Goal: Task Accomplishment & Management: Manage account settings

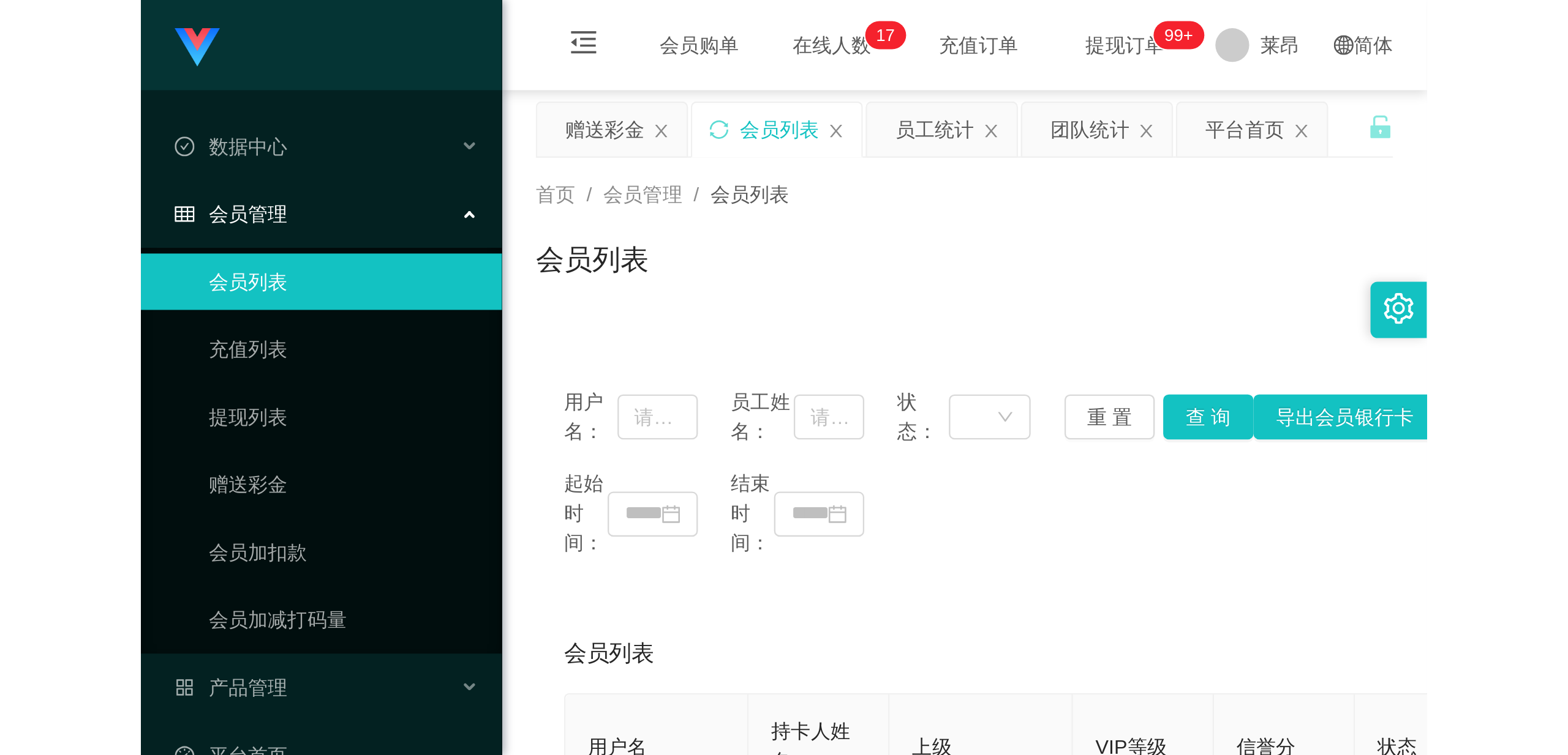
scroll to position [19, 0]
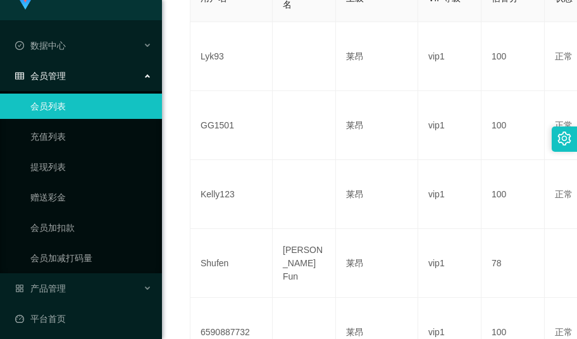
click at [57, 110] on link "会员列表" at bounding box center [91, 106] width 122 height 25
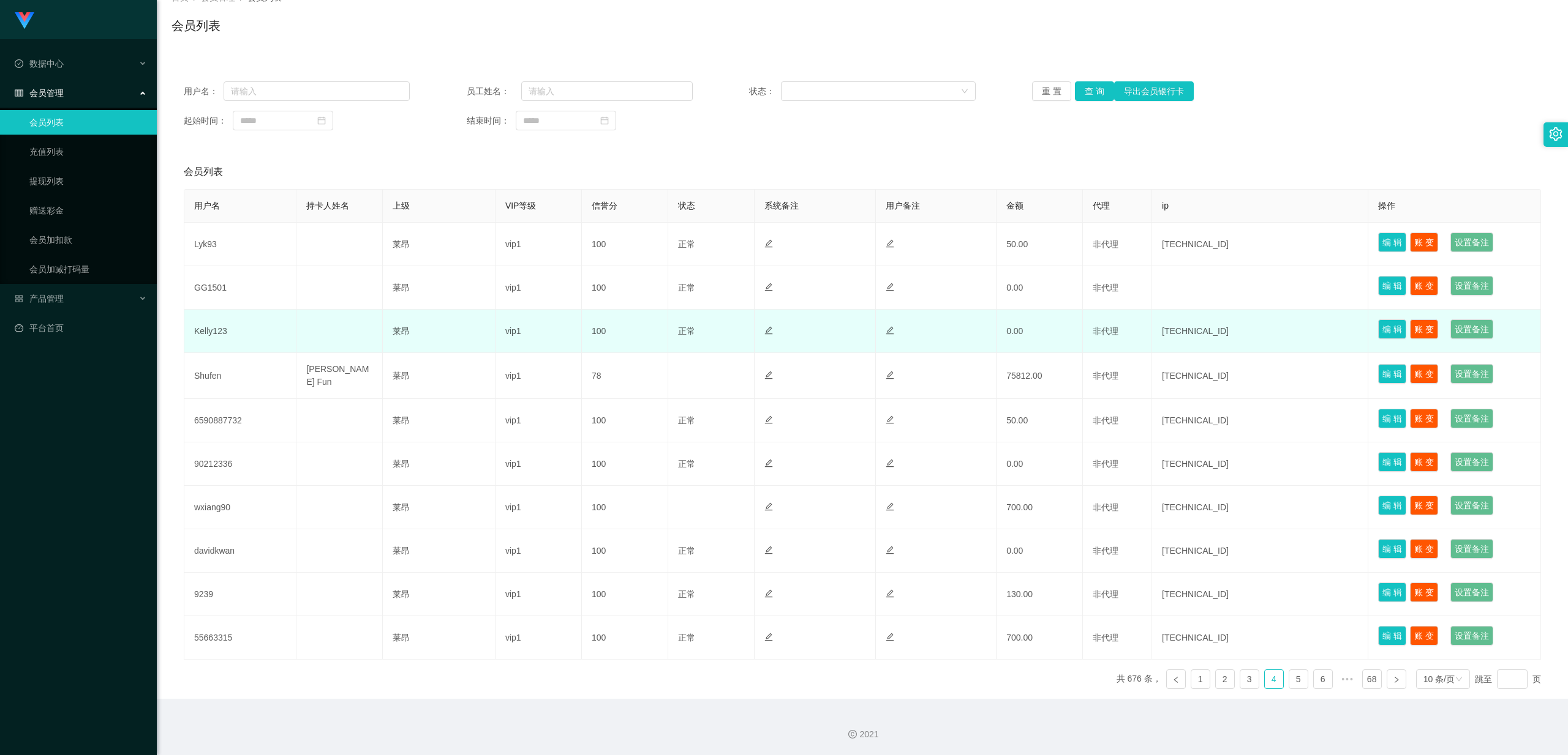
scroll to position [0, 0]
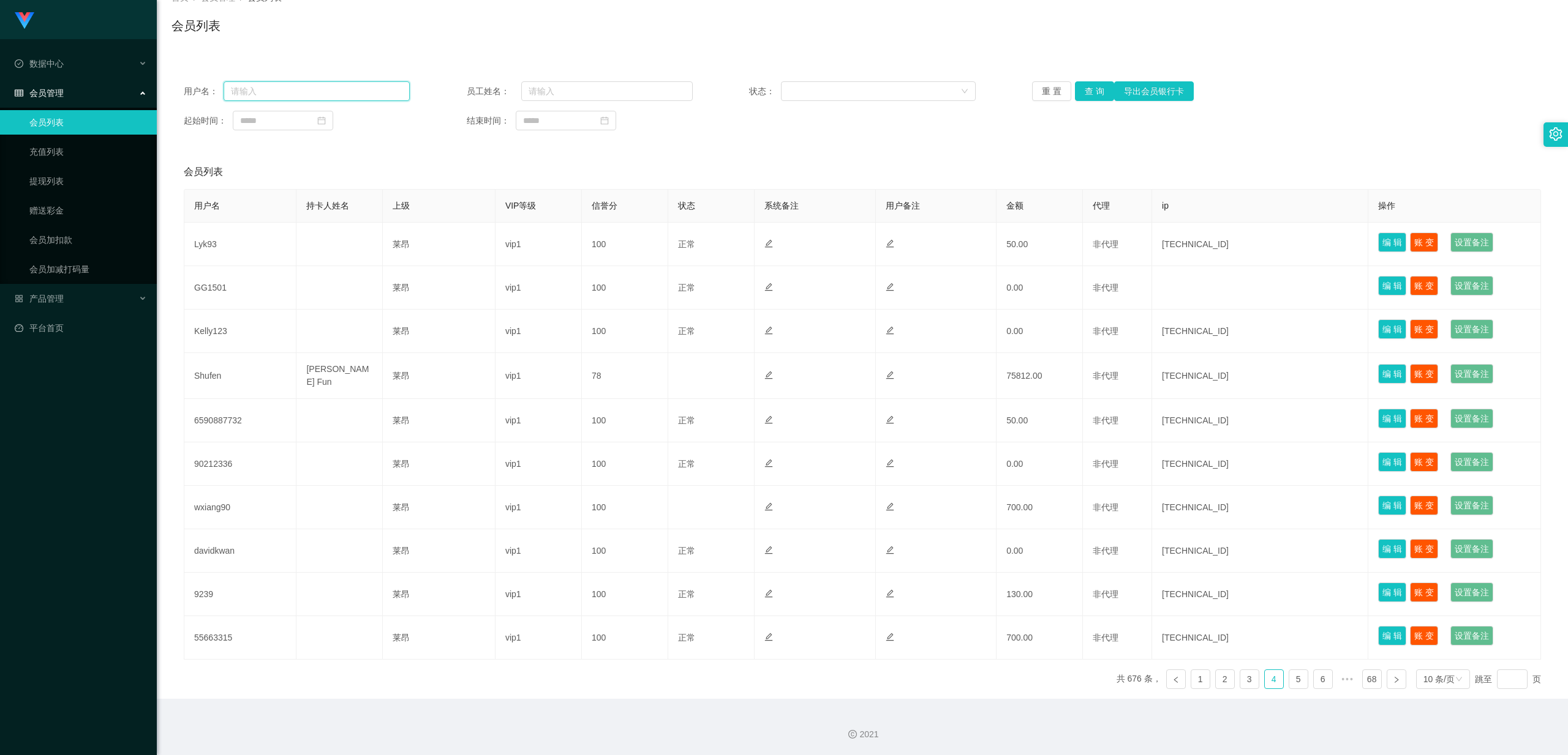
click at [319, 92] on input "text" at bounding box center [316, 91] width 186 height 19
click at [72, 233] on link "会员加扣款" at bounding box center [88, 240] width 118 height 24
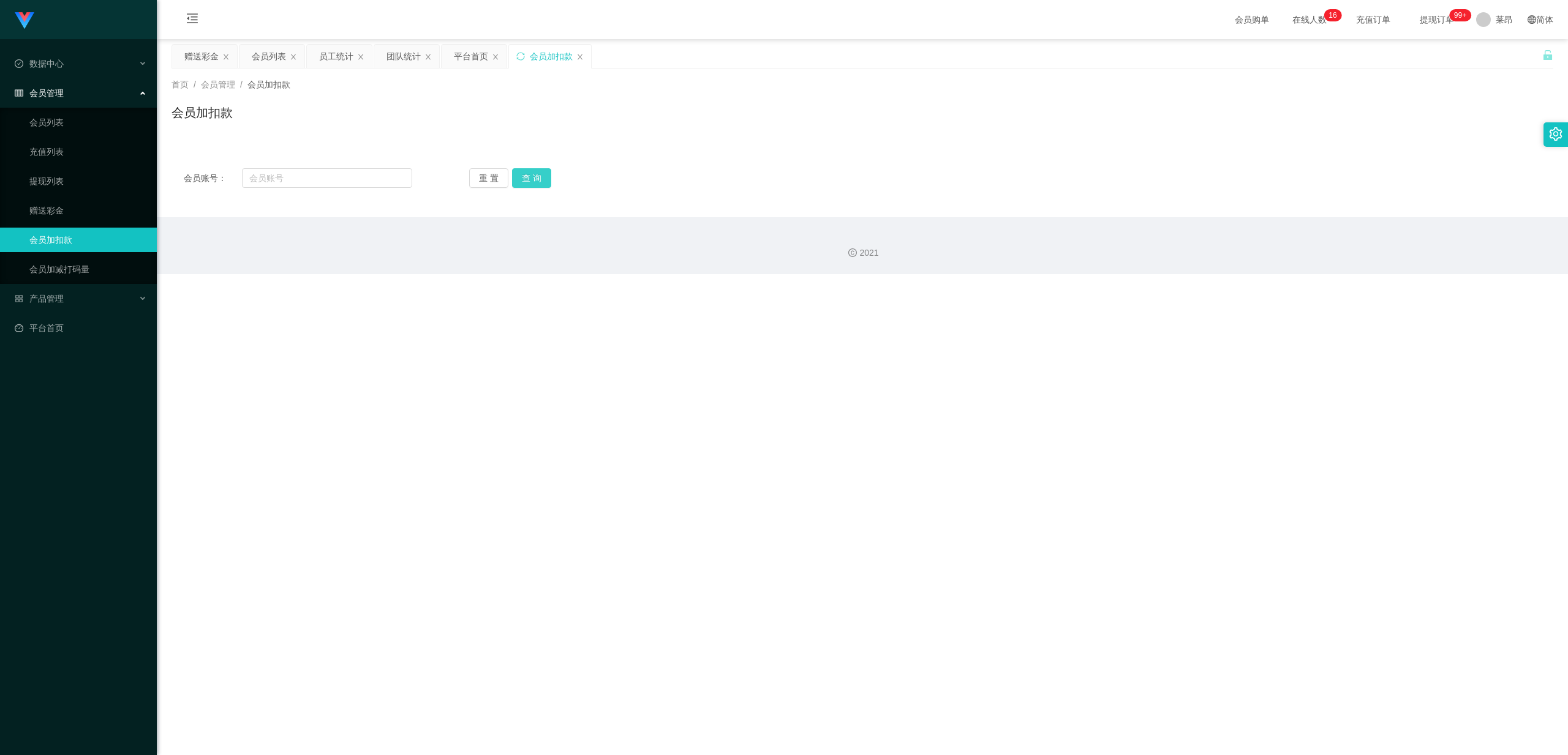
click at [524, 176] on button "查 询" at bounding box center [531, 178] width 40 height 19
click at [98, 294] on div "产品管理" at bounding box center [78, 298] width 157 height 24
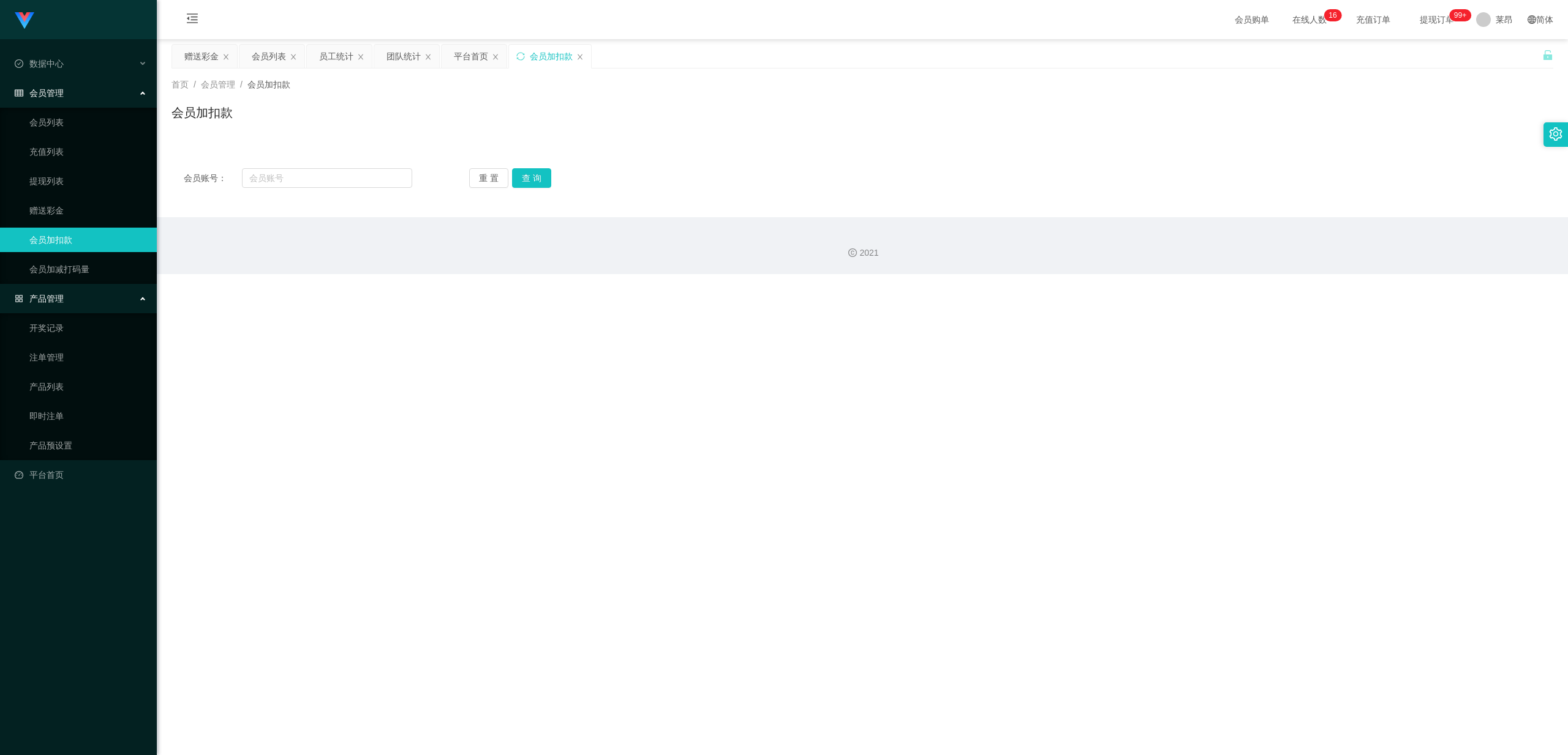
click at [98, 294] on div "产品管理" at bounding box center [78, 298] width 157 height 24
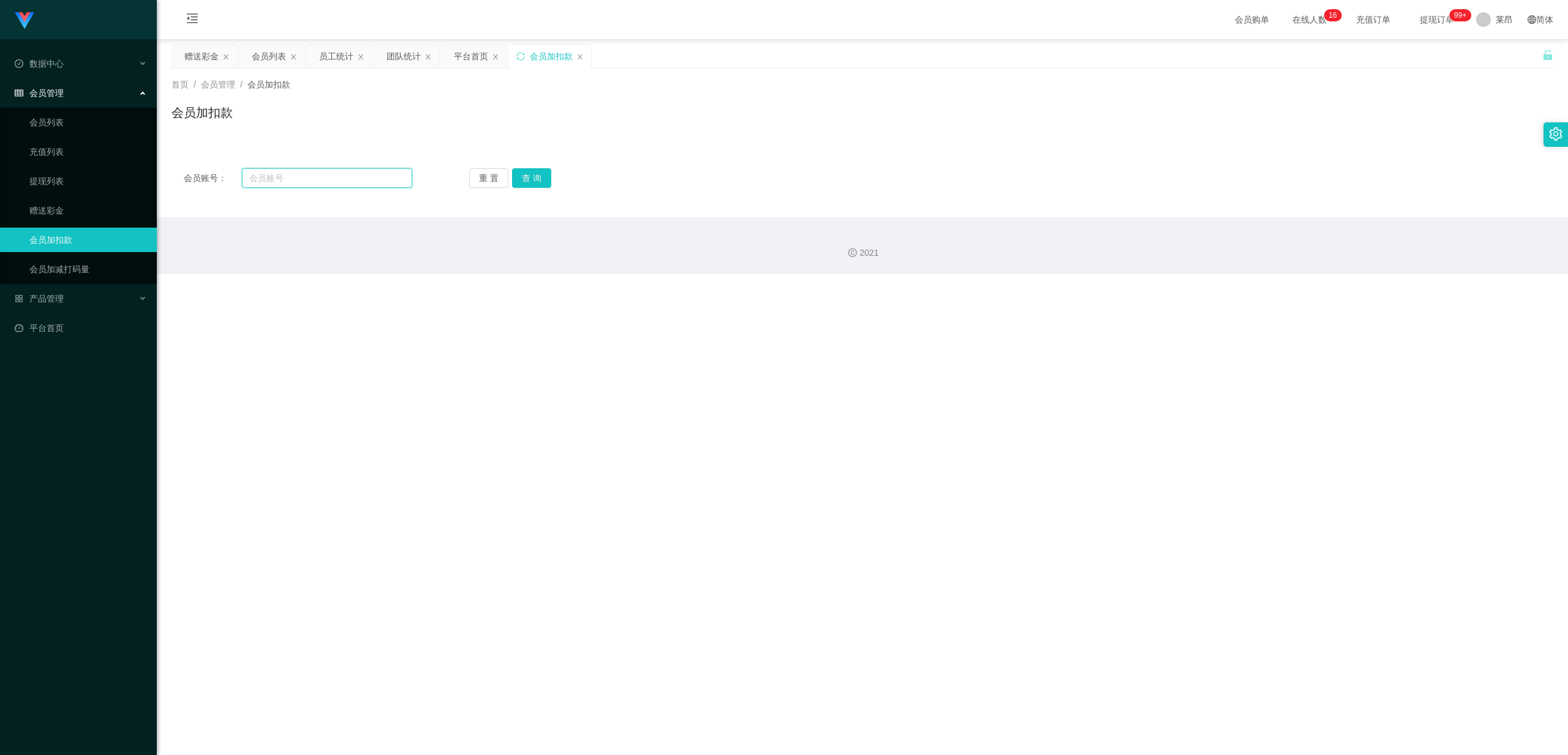
click at [275, 180] on input "text" at bounding box center [327, 178] width 170 height 19
click at [316, 176] on input "text" at bounding box center [327, 178] width 170 height 19
paste input "CS1269"
click at [533, 172] on button "查 询" at bounding box center [531, 178] width 40 height 19
click at [535, 181] on button "查 询" at bounding box center [531, 178] width 40 height 19
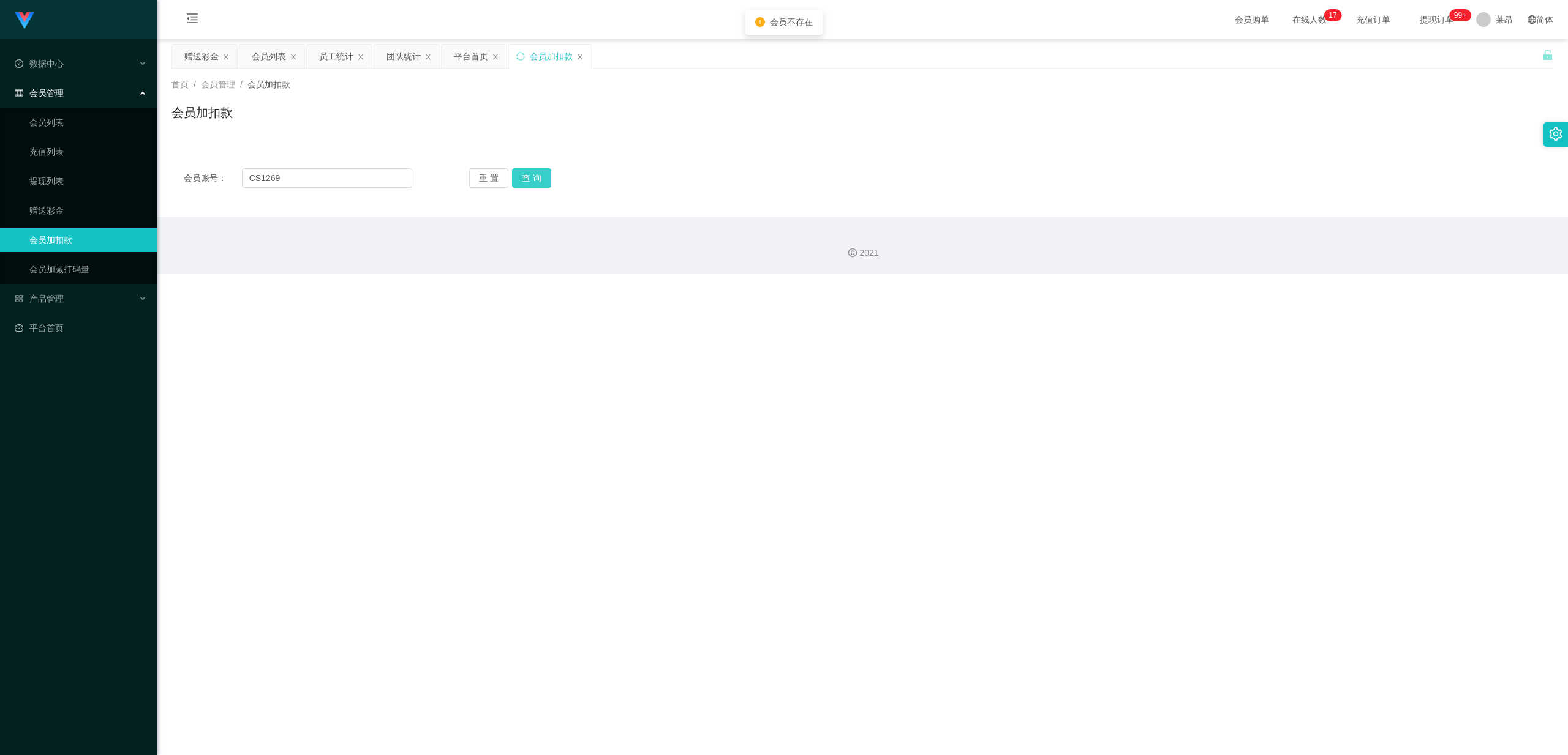
click at [535, 181] on button "查 询" at bounding box center [531, 178] width 40 height 19
drag, startPoint x: 252, startPoint y: 177, endPoint x: 260, endPoint y: 177, distance: 8.0
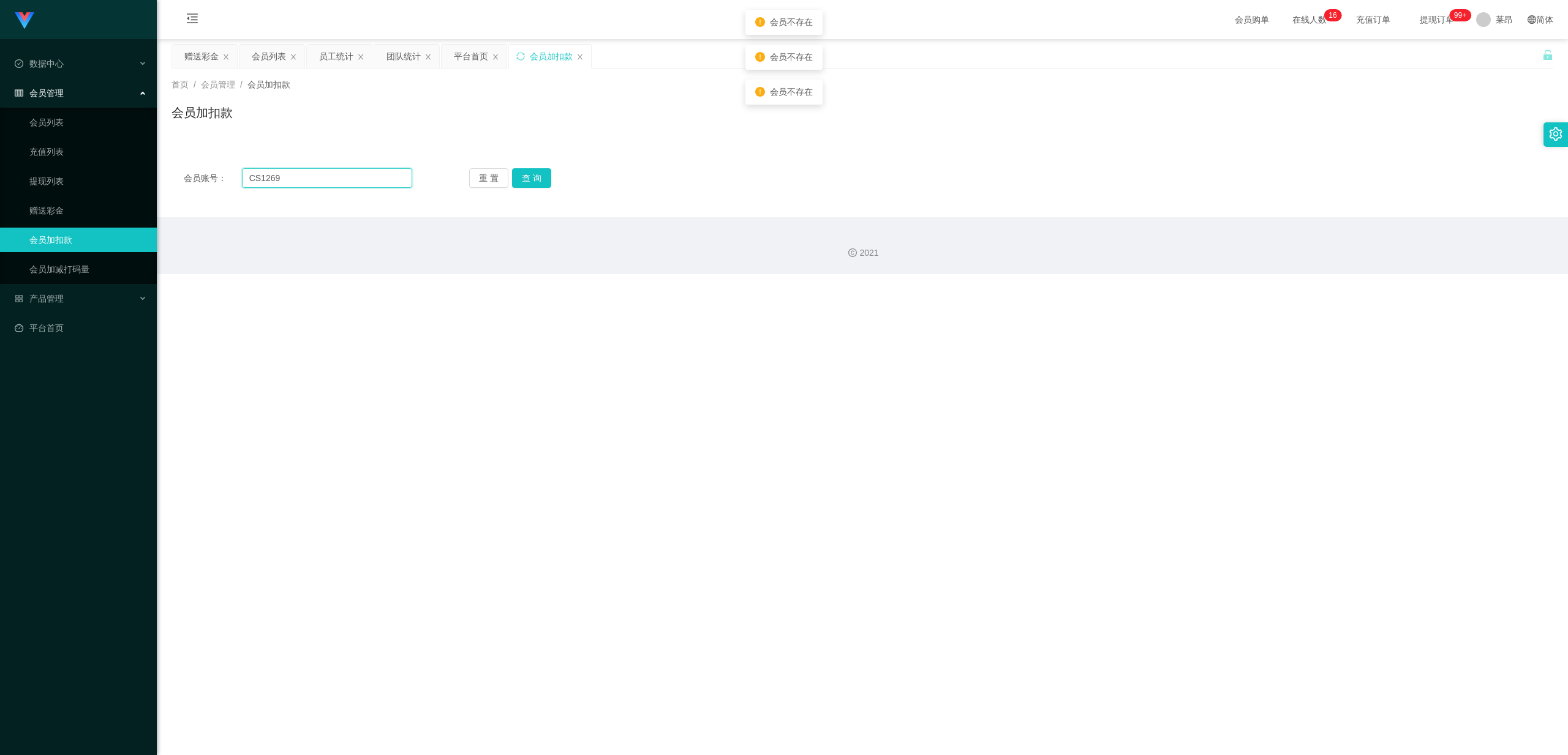
click at [256, 177] on input "CS1269" at bounding box center [327, 178] width 170 height 19
type input "CS1269"
click at [519, 179] on button "查 询" at bounding box center [531, 178] width 40 height 19
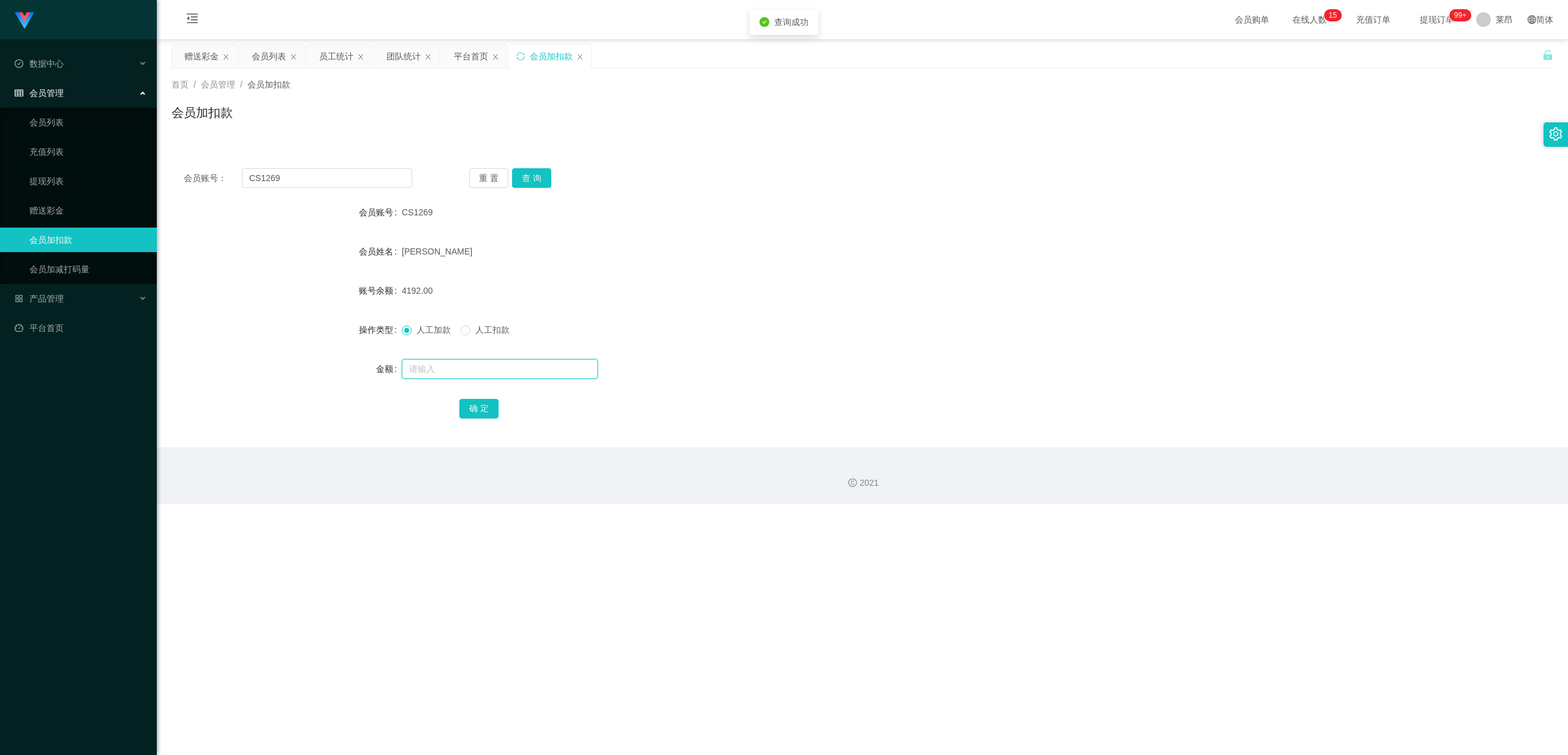
click at [429, 328] on input "text" at bounding box center [499, 369] width 196 height 19
type input "15"
click at [485, 328] on button "确 定" at bounding box center [479, 409] width 40 height 19
click at [511, 328] on input "text" at bounding box center [499, 369] width 196 height 19
type input "1"
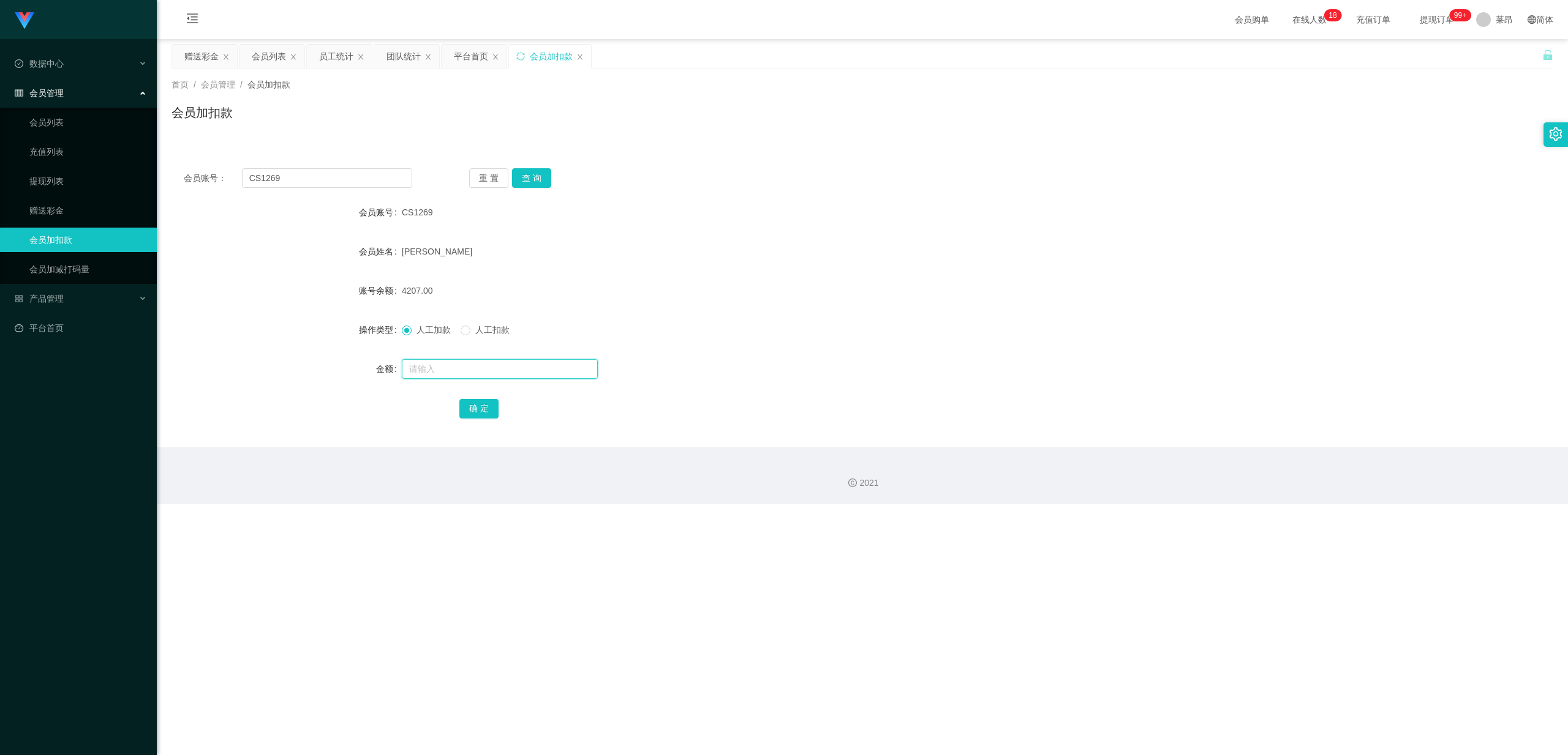
click at [510, 328] on input "text" at bounding box center [499, 369] width 196 height 19
click at [83, 119] on link "会员列表" at bounding box center [88, 122] width 118 height 24
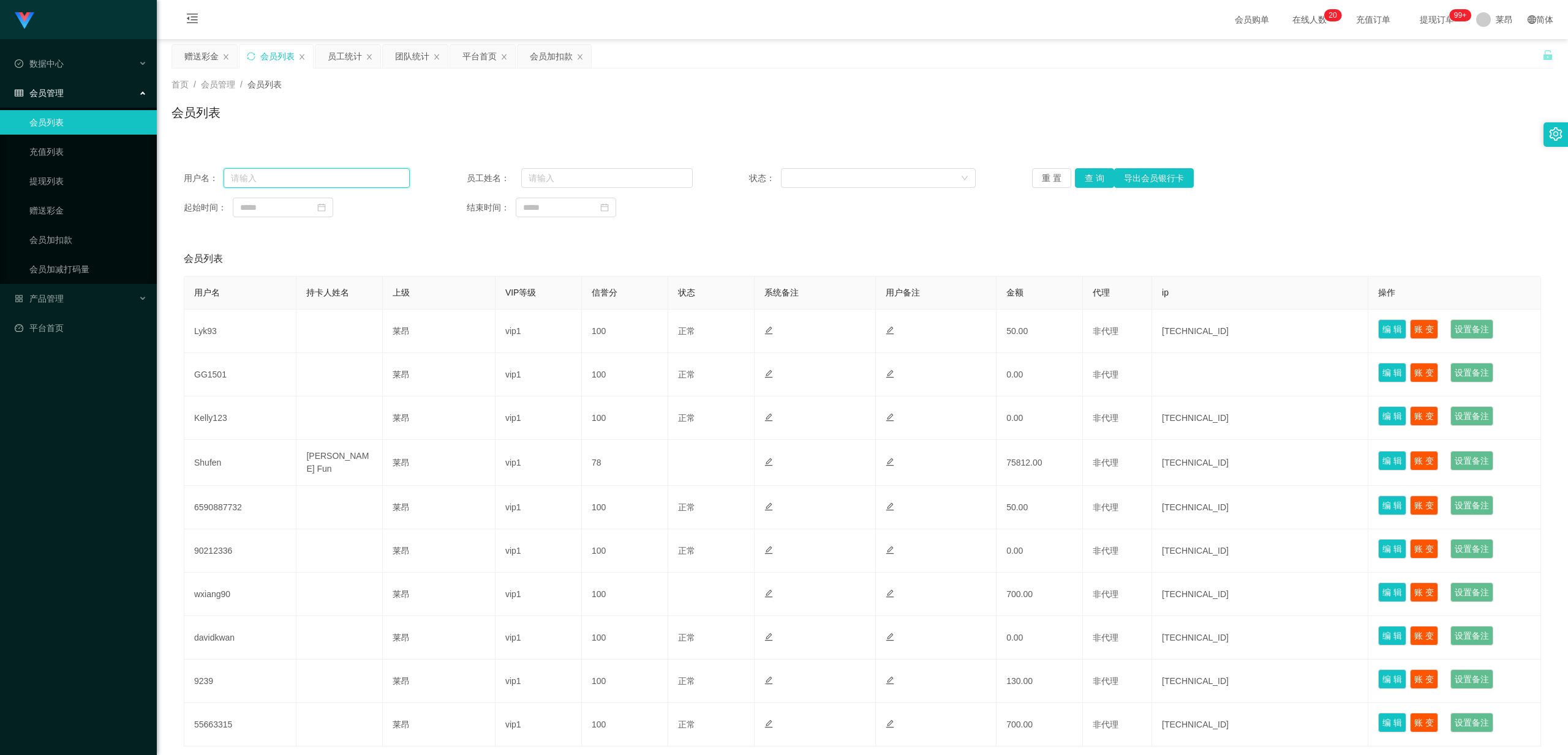
click at [308, 178] on input "text" at bounding box center [316, 178] width 186 height 19
paste input "CS1269"
type input "CS1269"
click at [558, 177] on button "查 询" at bounding box center [1094, 178] width 40 height 19
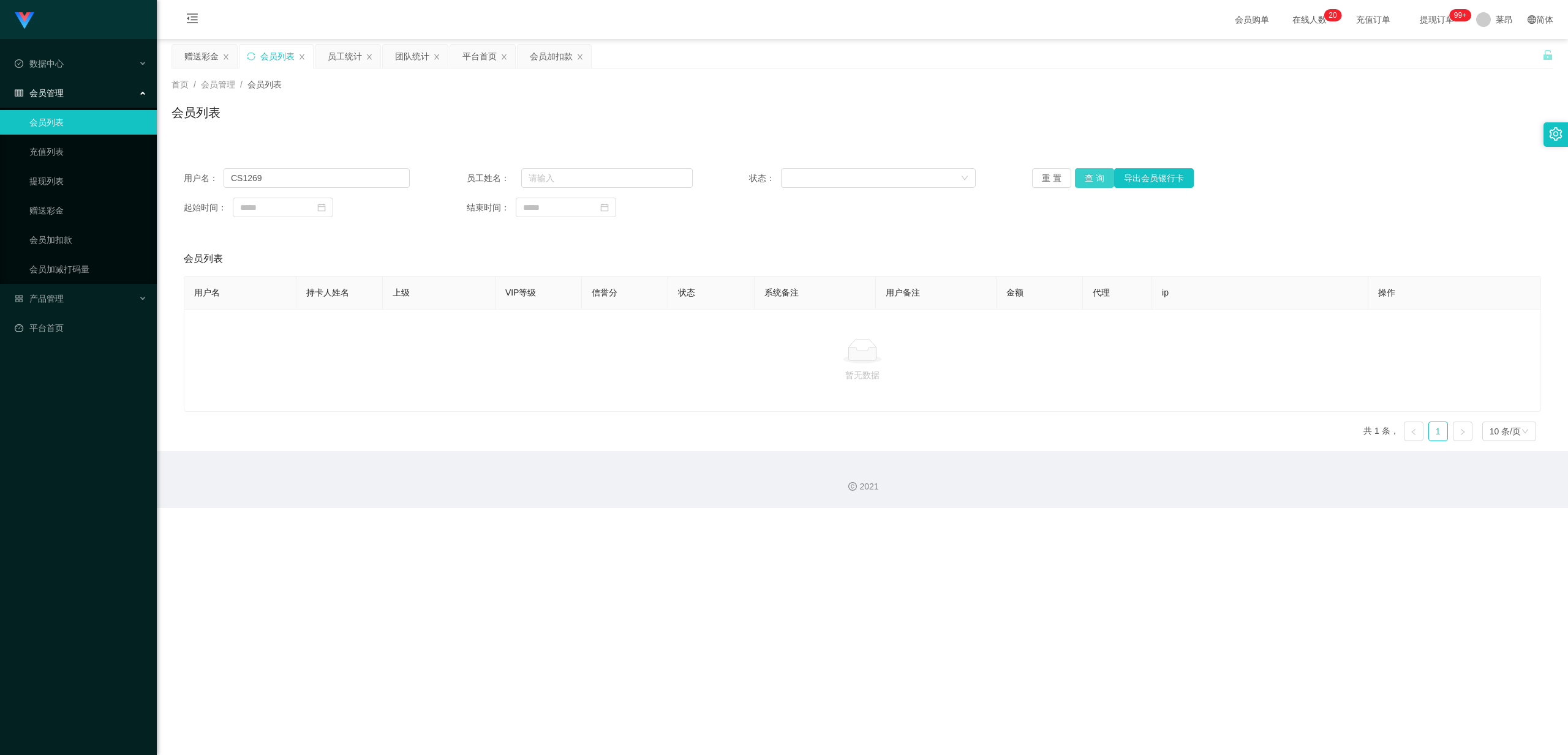
click at [558, 174] on button "查 询" at bounding box center [1094, 178] width 40 height 19
click at [67, 153] on link "充值列表" at bounding box center [88, 151] width 118 height 24
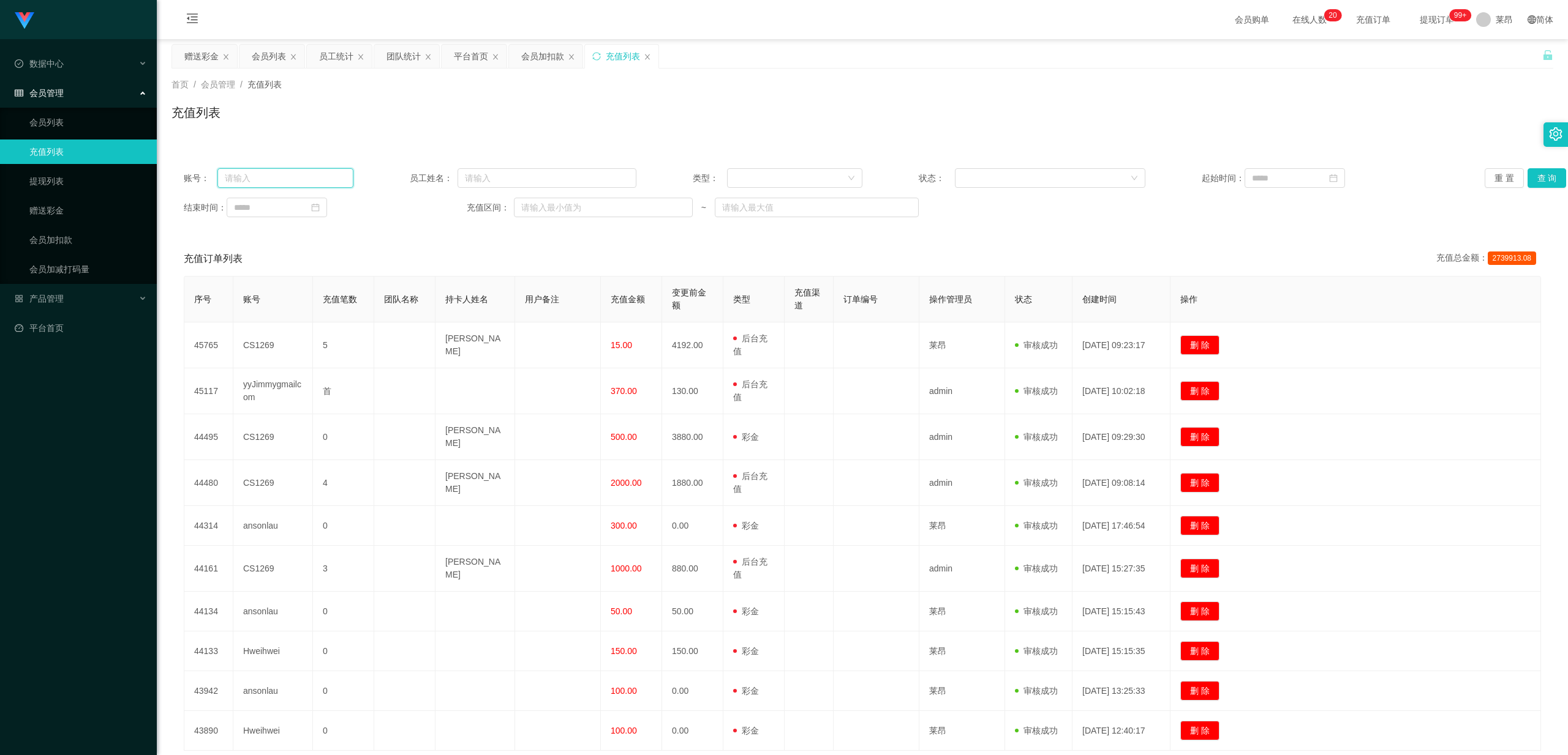
click at [258, 180] on input "text" at bounding box center [285, 178] width 136 height 19
paste input "CS1269"
drag, startPoint x: 265, startPoint y: 179, endPoint x: 211, endPoint y: 185, distance: 54.3
click at [211, 185] on div "账号： CS1269" at bounding box center [268, 178] width 169 height 19
type input "CS1269"
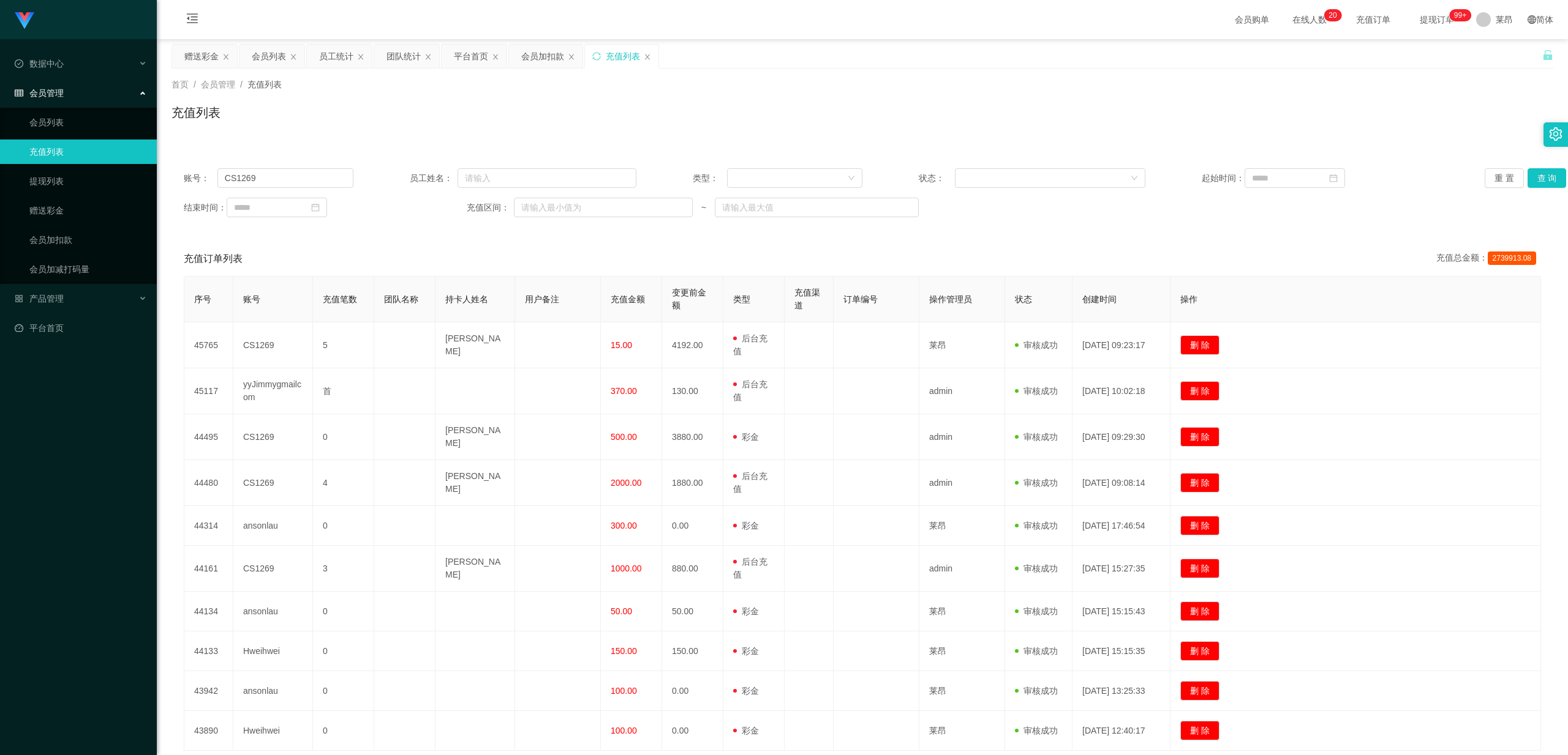
drag, startPoint x: 976, startPoint y: 118, endPoint x: 1003, endPoint y: 118, distance: 27.0
click at [558, 118] on div "充值列表" at bounding box center [862, 117] width 1381 height 28
click at [558, 174] on button "查 询" at bounding box center [1547, 178] width 40 height 19
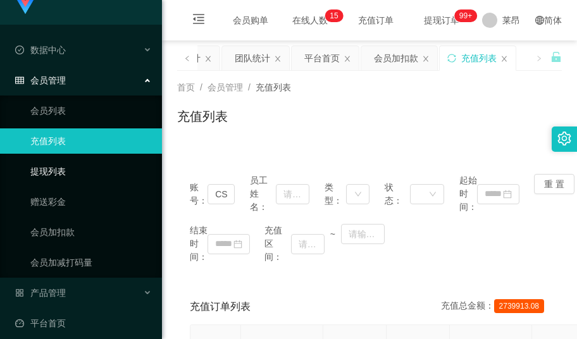
scroll to position [20, 0]
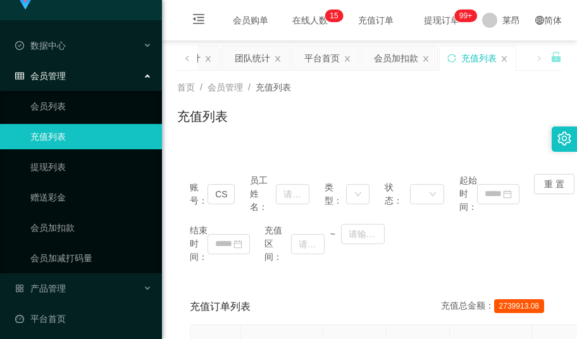
click at [125, 74] on div "会员管理" at bounding box center [81, 75] width 162 height 25
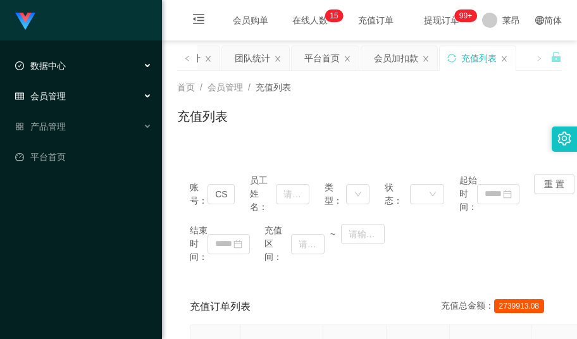
scroll to position [0, 0]
click at [107, 84] on div "会员管理" at bounding box center [81, 96] width 162 height 25
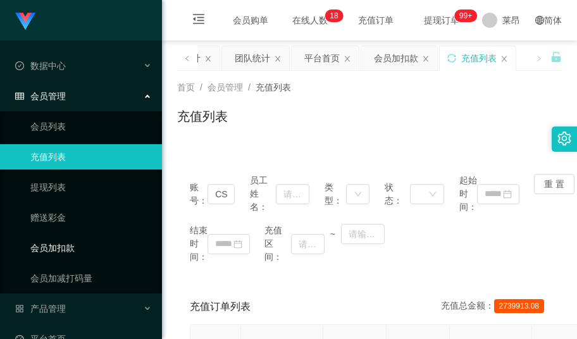
click at [84, 244] on link "会员加扣款" at bounding box center [91, 248] width 122 height 25
